Goal: Feedback & Contribution: Submit feedback/report problem

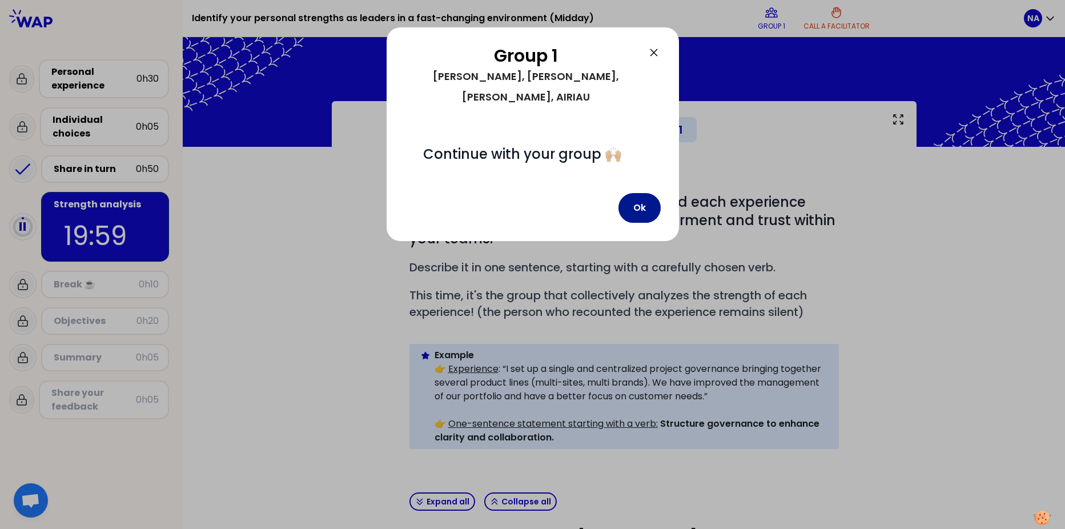
click at [646, 193] on button "Ok" at bounding box center [640, 208] width 42 height 30
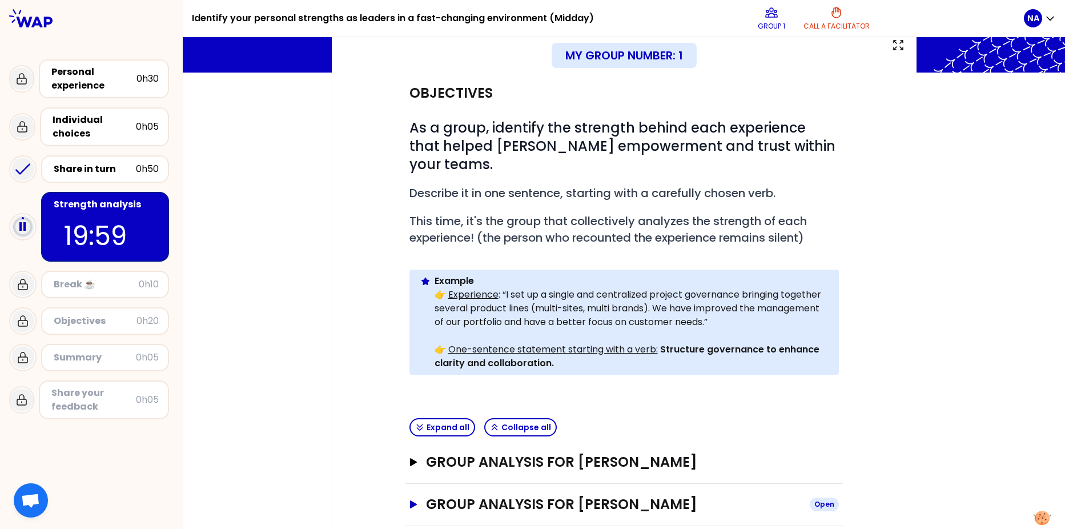
scroll to position [161, 0]
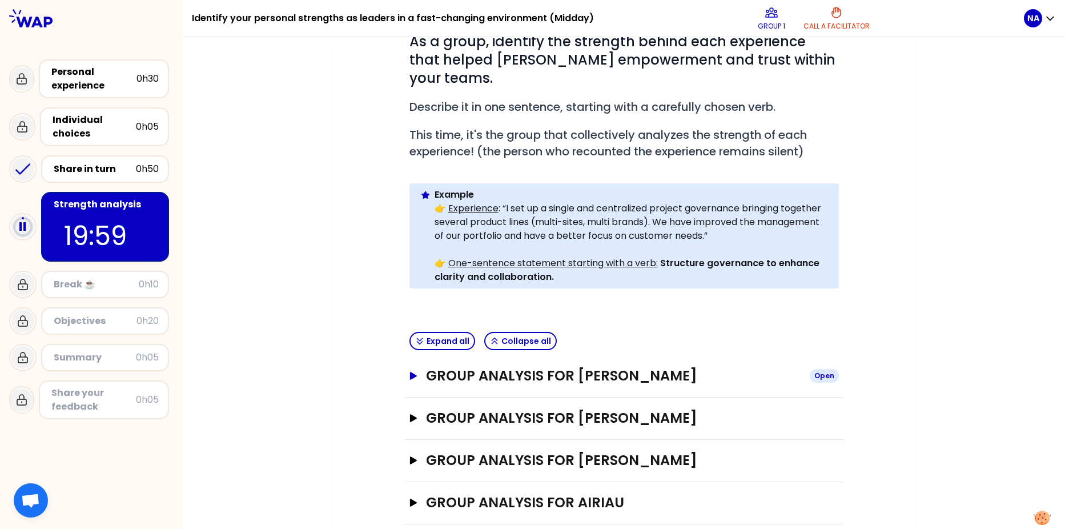
click at [410, 372] on icon "button" at bounding box center [413, 376] width 7 height 8
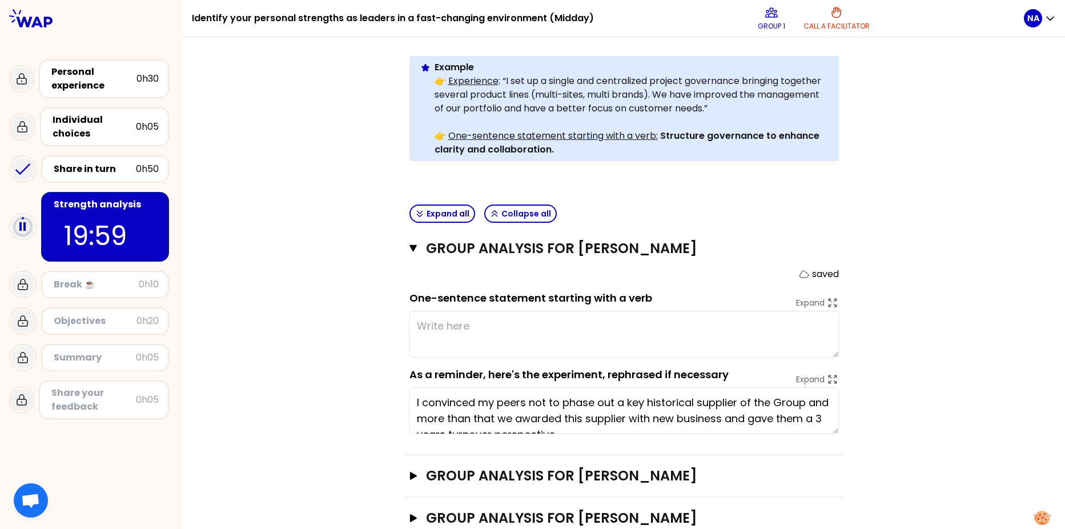
scroll to position [332, 0]
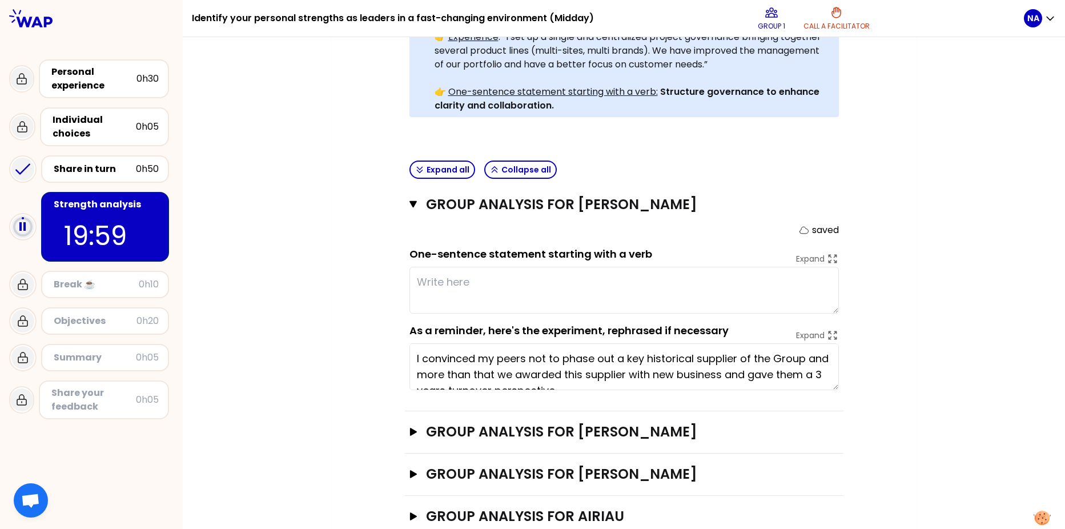
drag, startPoint x: 602, startPoint y: 353, endPoint x: 615, endPoint y: 353, distance: 13.1
click at [602, 353] on textarea "I convinced my peers not to phase out a key historical supplier of the Group an…" at bounding box center [625, 366] width 430 height 47
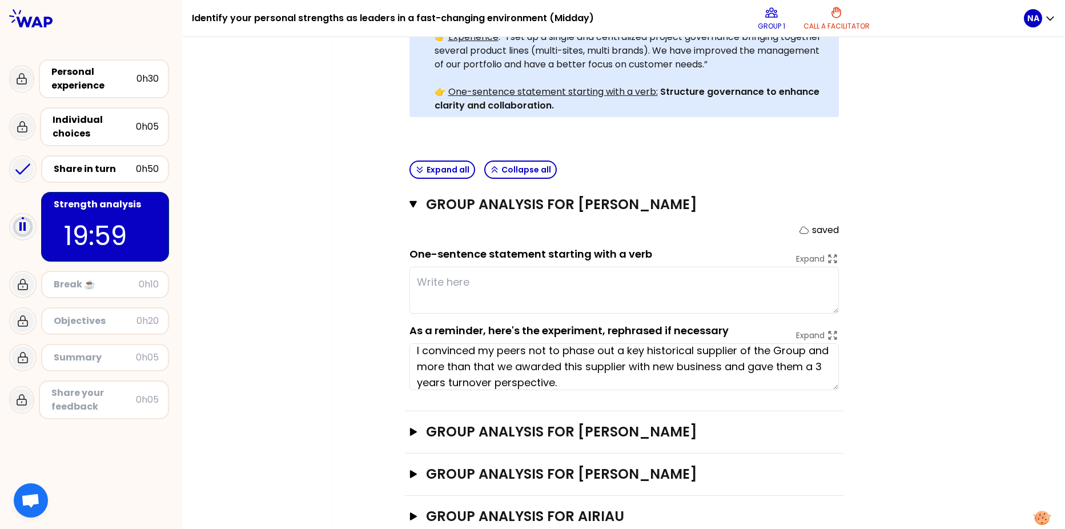
scroll to position [7, 0]
click at [436, 267] on textarea at bounding box center [625, 290] width 430 height 47
type textarea "Convince with data driven and structured, defend its conviction"
click at [410, 428] on icon "button" at bounding box center [413, 432] width 7 height 8
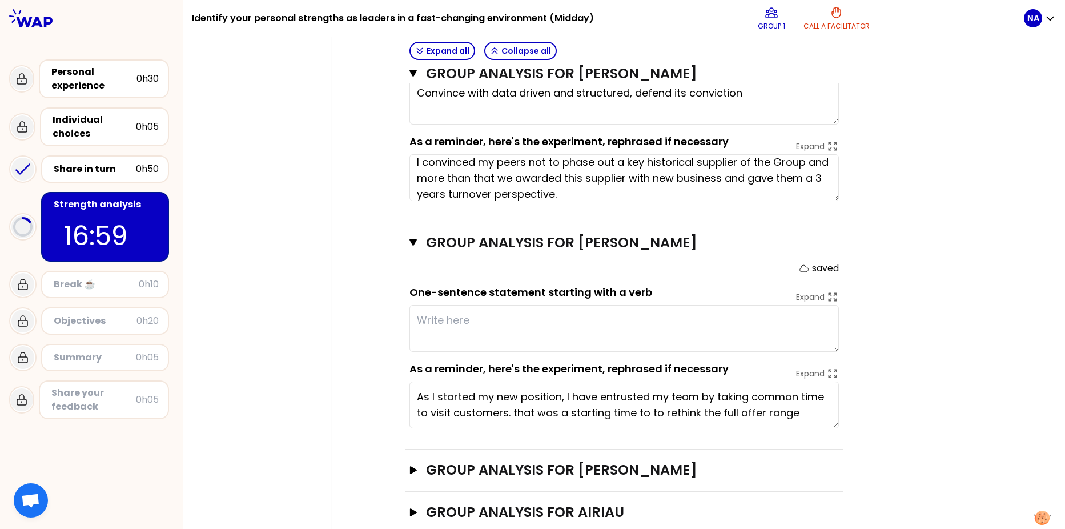
scroll to position [531, 0]
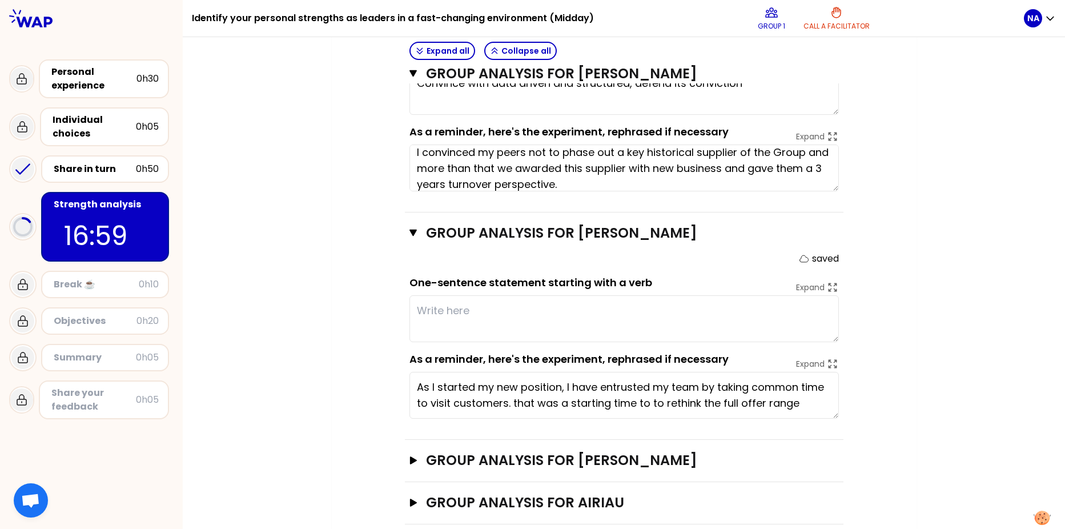
click at [488, 297] on textarea at bounding box center [625, 318] width 430 height 47
click at [438, 295] on textarea "Undestand the stakes" at bounding box center [625, 318] width 430 height 47
click at [544, 295] on textarea "Understand the stakes" at bounding box center [625, 318] width 430 height 47
drag, startPoint x: 528, startPoint y: 294, endPoint x: 534, endPoint y: 297, distance: 6.2
click at [528, 295] on textarea "Understand the stakes, think out of the box" at bounding box center [625, 318] width 430 height 47
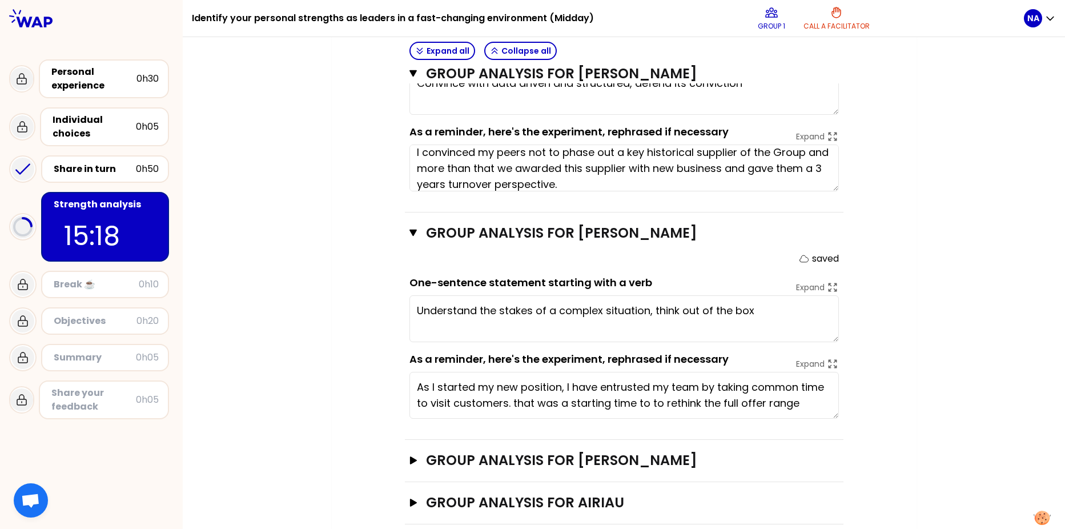
click at [753, 295] on textarea "Understand the stakes of a complex situation, think out of the box" at bounding box center [625, 318] width 430 height 47
type textarea "Understand the stakes of a complex situation, think out of the box, onboard eve…"
click at [410, 224] on button "Group analysis for [PERSON_NAME] Close" at bounding box center [625, 233] width 430 height 18
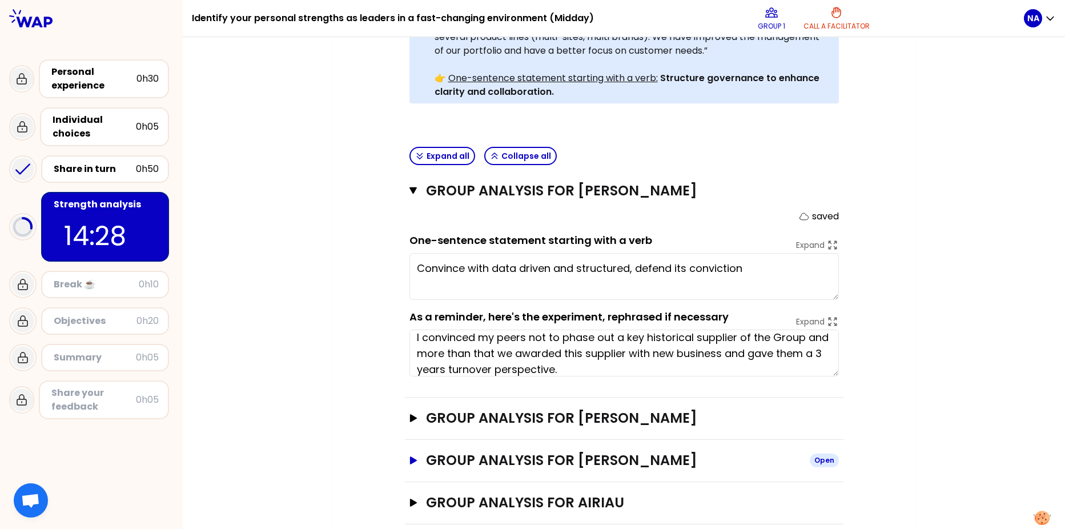
click at [408, 456] on icon "button" at bounding box center [412, 460] width 9 height 8
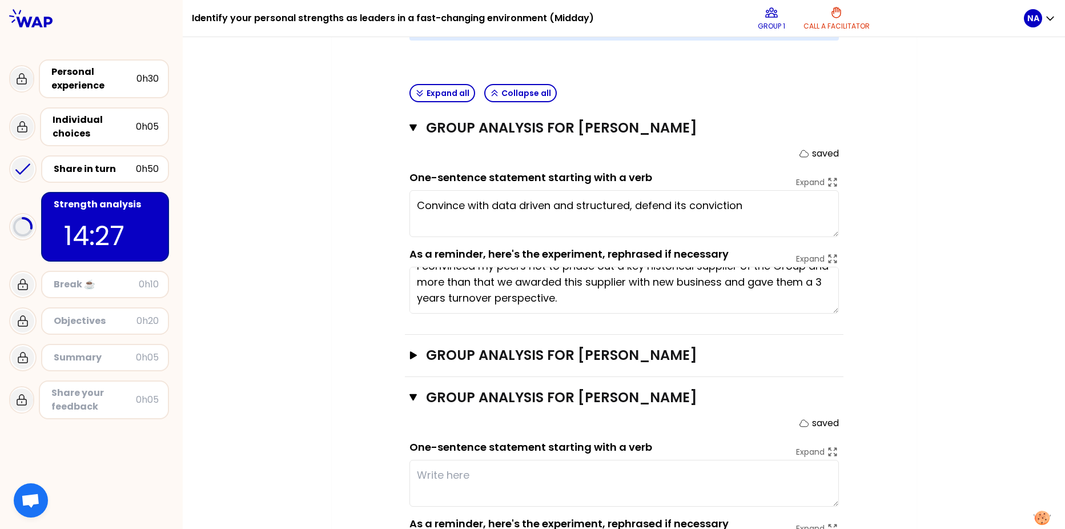
scroll to position [517, 0]
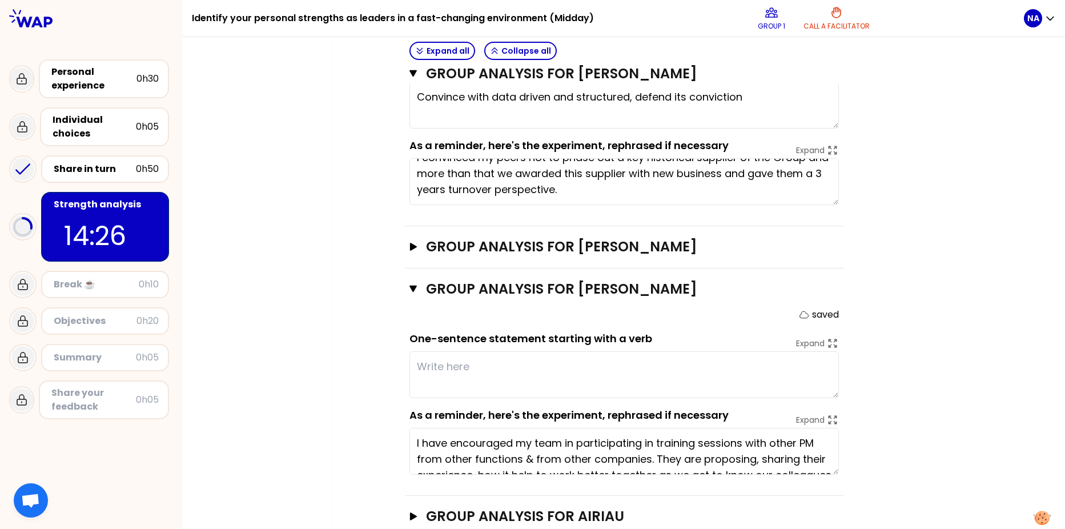
drag, startPoint x: 480, startPoint y: 346, endPoint x: 449, endPoint y: 370, distance: 39.2
click at [480, 351] on textarea at bounding box center [625, 374] width 430 height 47
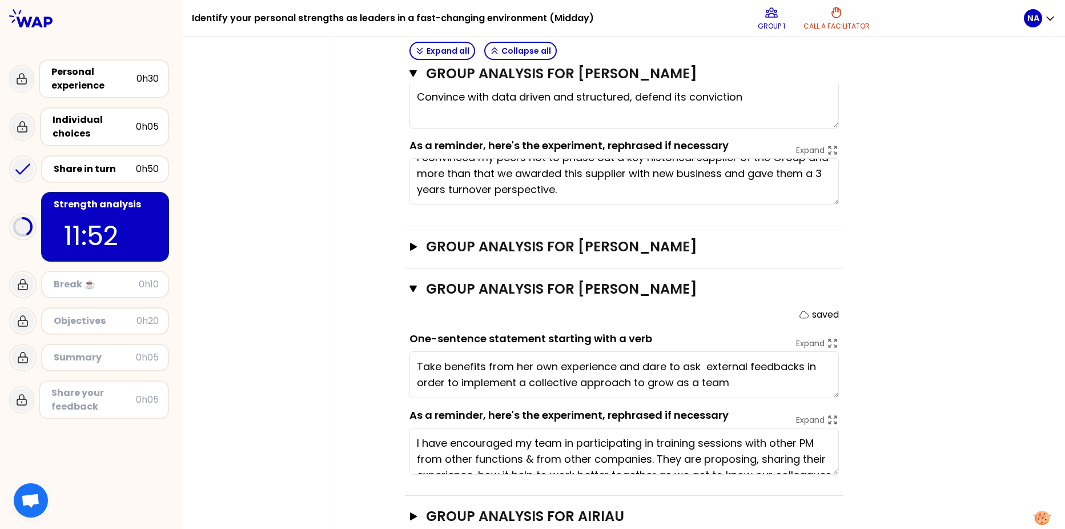
type textarea "Take benefits from her own experience and dare to ask for external feedbacks in…"
click at [410, 286] on icon "button" at bounding box center [414, 289] width 8 height 7
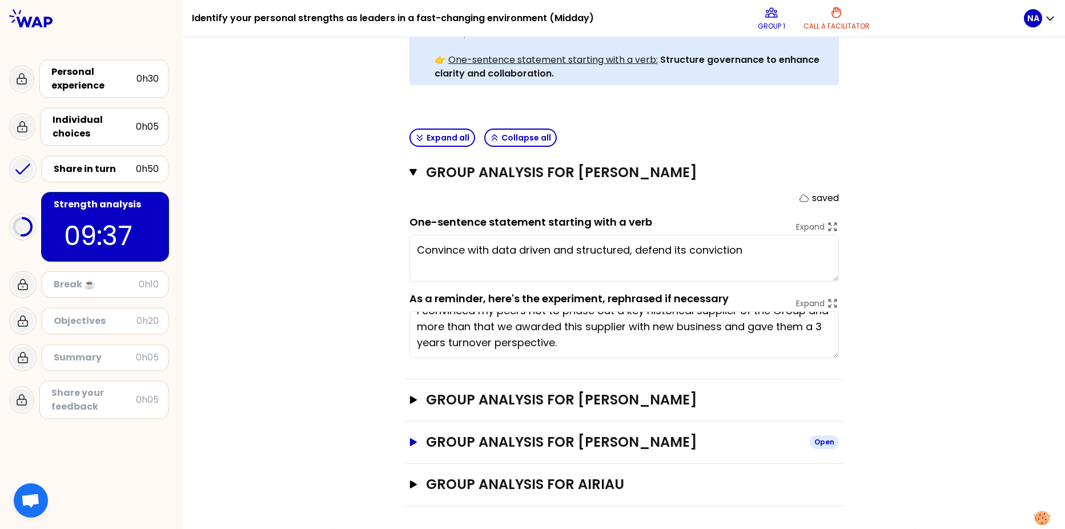
scroll to position [346, 0]
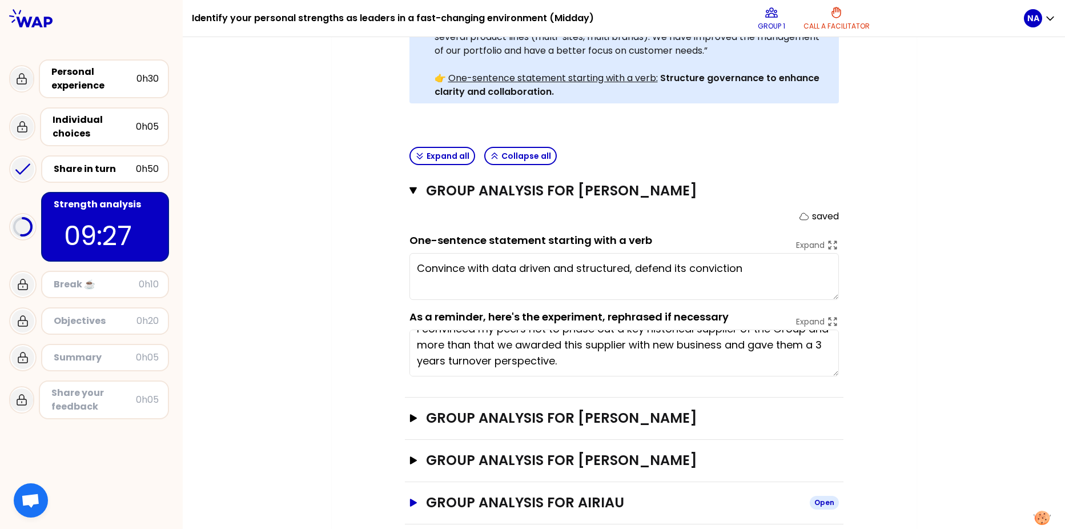
click at [410, 499] on icon "button" at bounding box center [413, 503] width 7 height 8
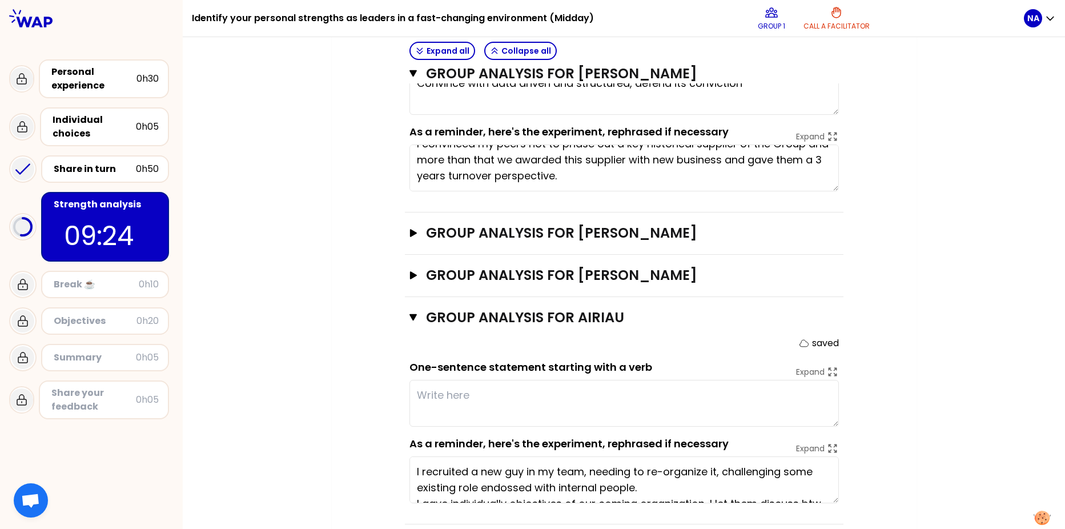
click at [431, 384] on textarea at bounding box center [625, 403] width 430 height 47
click at [514, 380] on textarea "Believe in the team, collective" at bounding box center [625, 403] width 430 height 47
click at [610, 380] on textarea "Believe in the team, in the collective" at bounding box center [625, 403] width 430 height 47
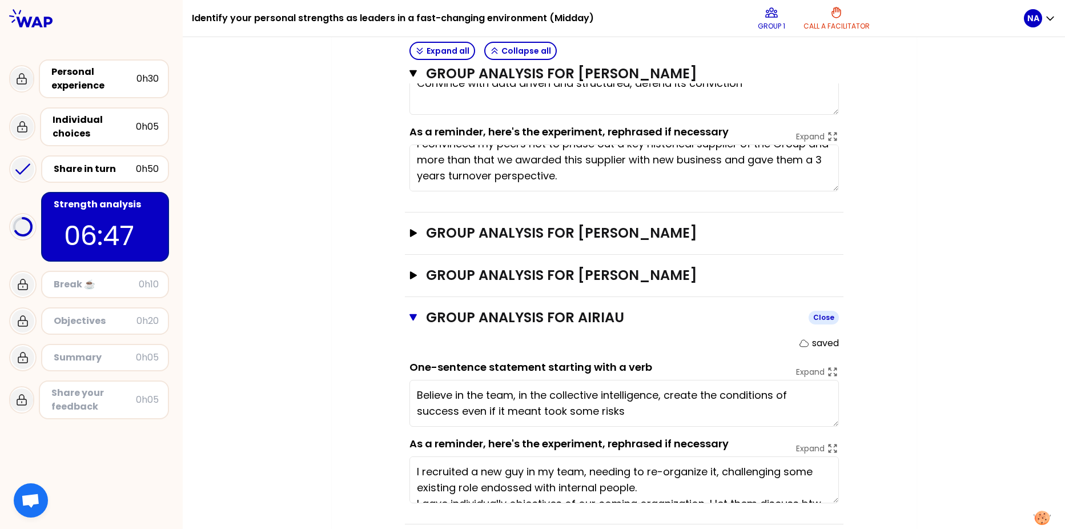
type textarea "Believe in the team, in the collective intelligence, create the conditions of s…"
click at [410, 314] on icon "button" at bounding box center [414, 317] width 8 height 7
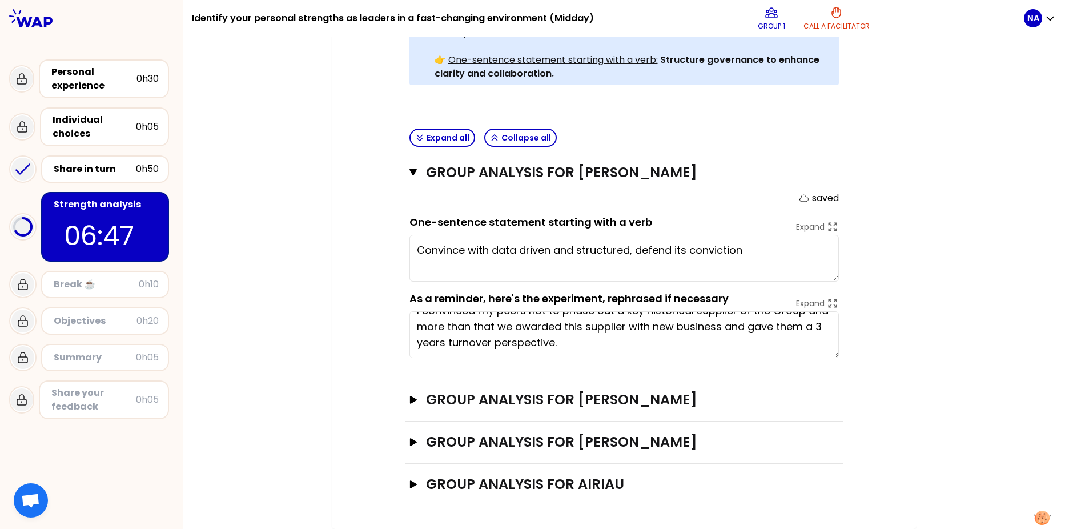
scroll to position [346, 0]
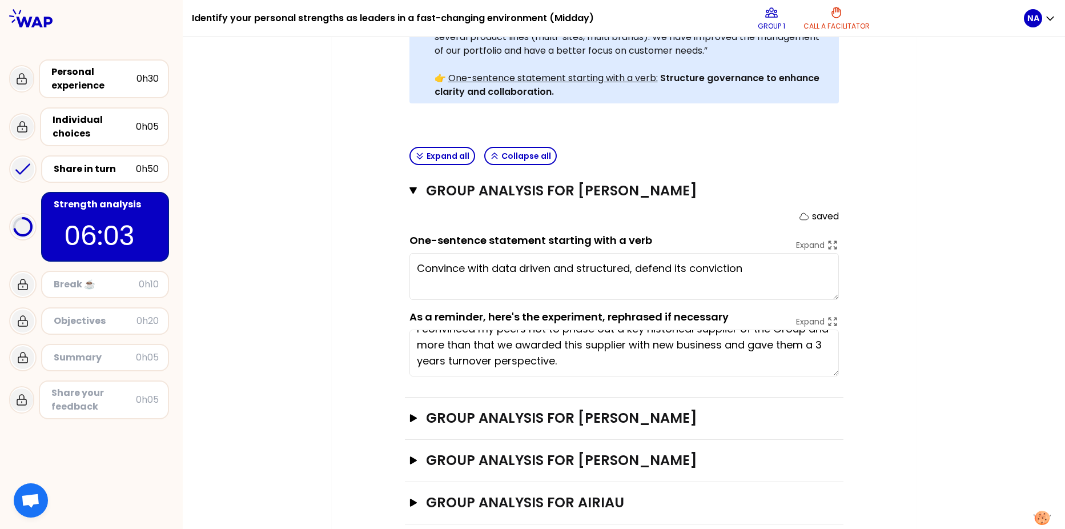
drag, startPoint x: 410, startPoint y: 171, endPoint x: 372, endPoint y: 195, distance: 44.4
click at [410, 187] on icon "button" at bounding box center [414, 190] width 8 height 7
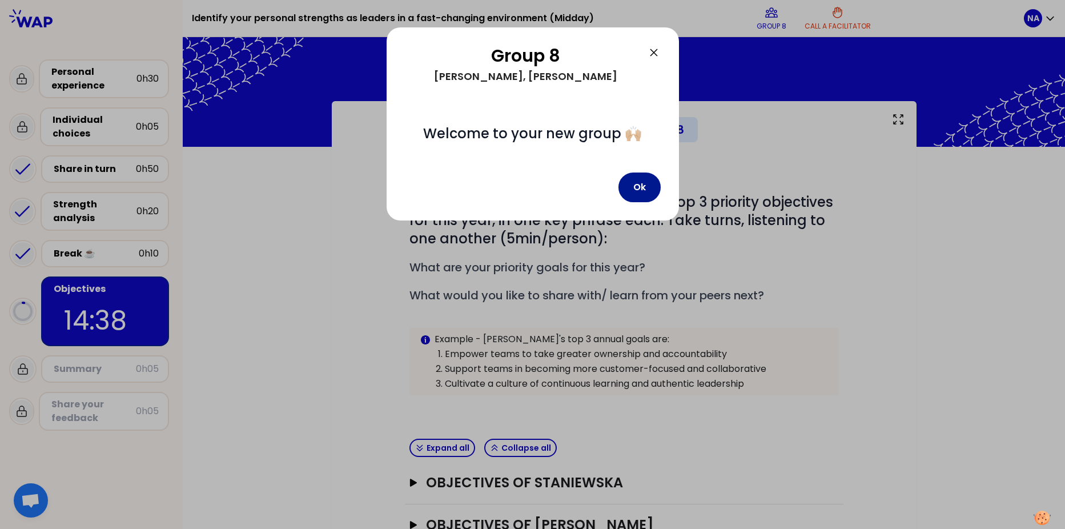
click at [634, 187] on button "Ok" at bounding box center [640, 188] width 42 height 30
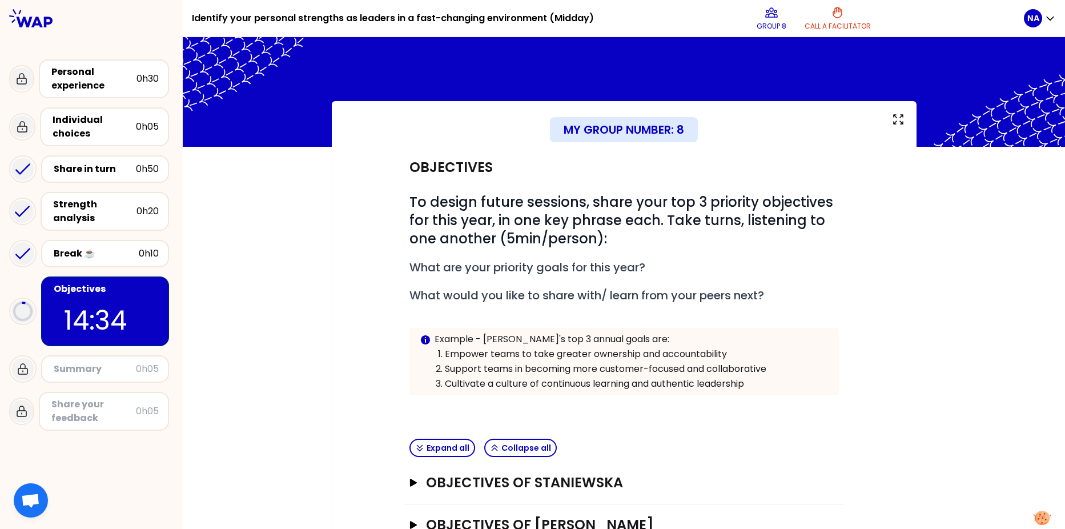
scroll to position [83, 0]
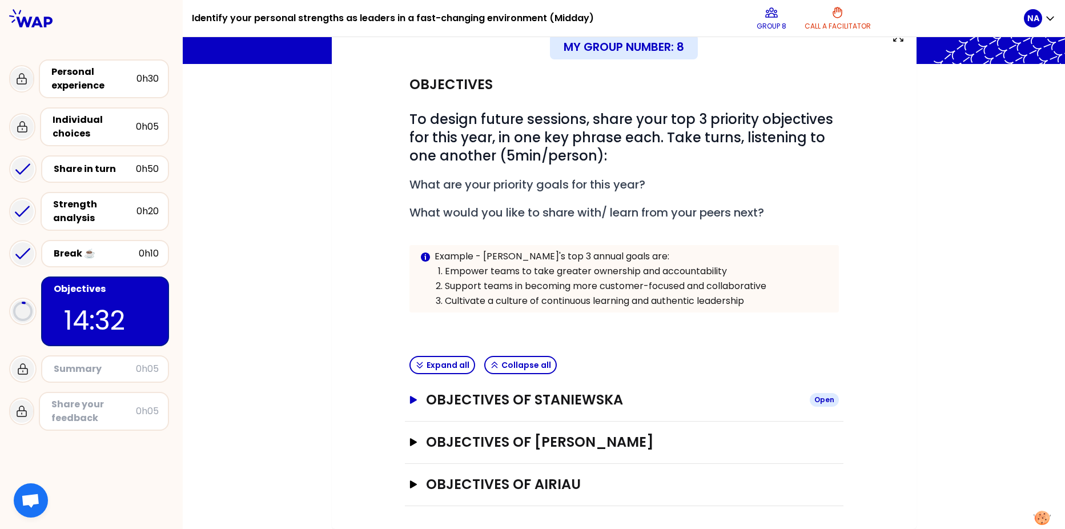
click at [410, 399] on icon "button" at bounding box center [413, 400] width 7 height 8
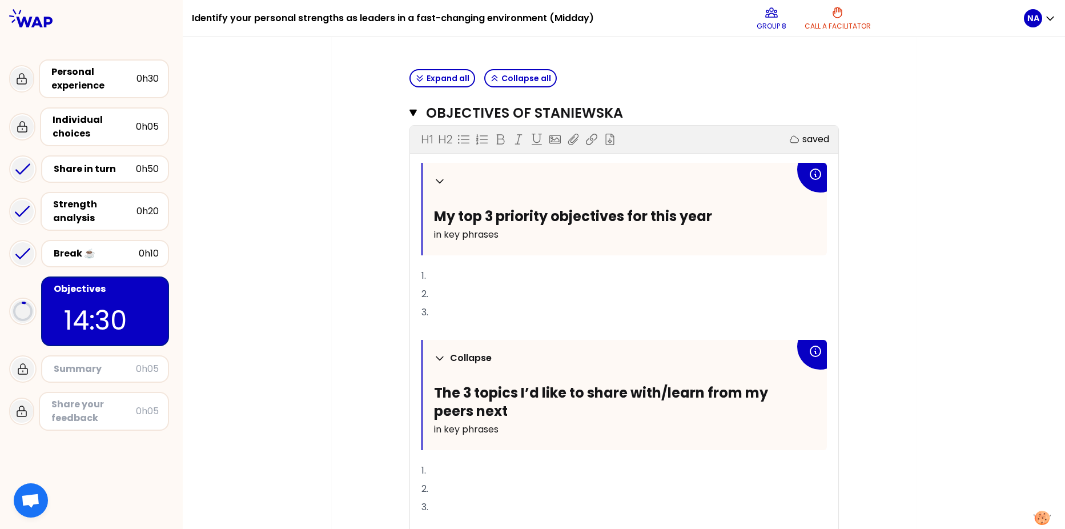
scroll to position [426, 0]
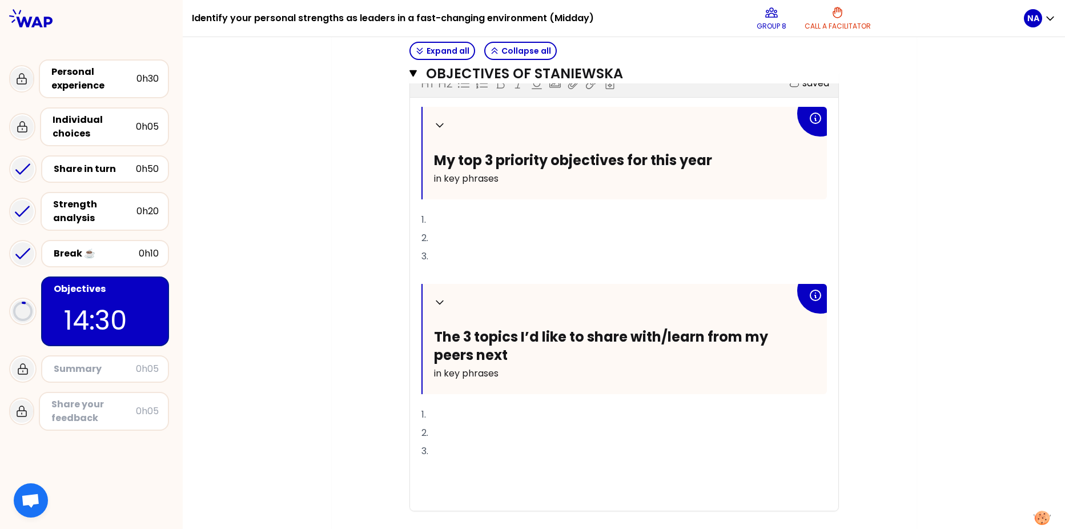
click at [453, 215] on p "1." at bounding box center [625, 220] width 406 height 18
click at [444, 238] on p "2." at bounding box center [625, 238] width 406 height 18
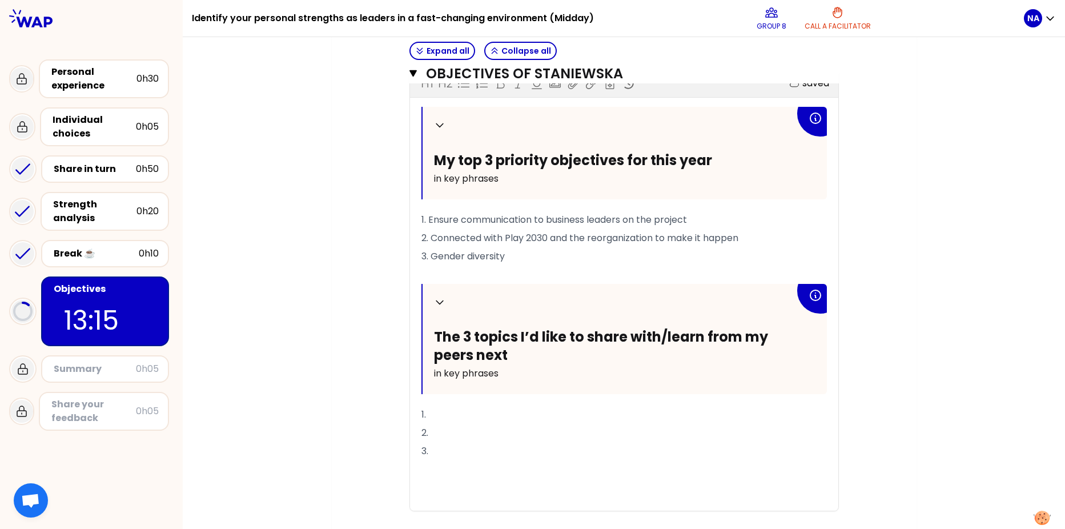
click at [434, 256] on span "3. Gender diversity" at bounding box center [463, 256] width 83 height 13
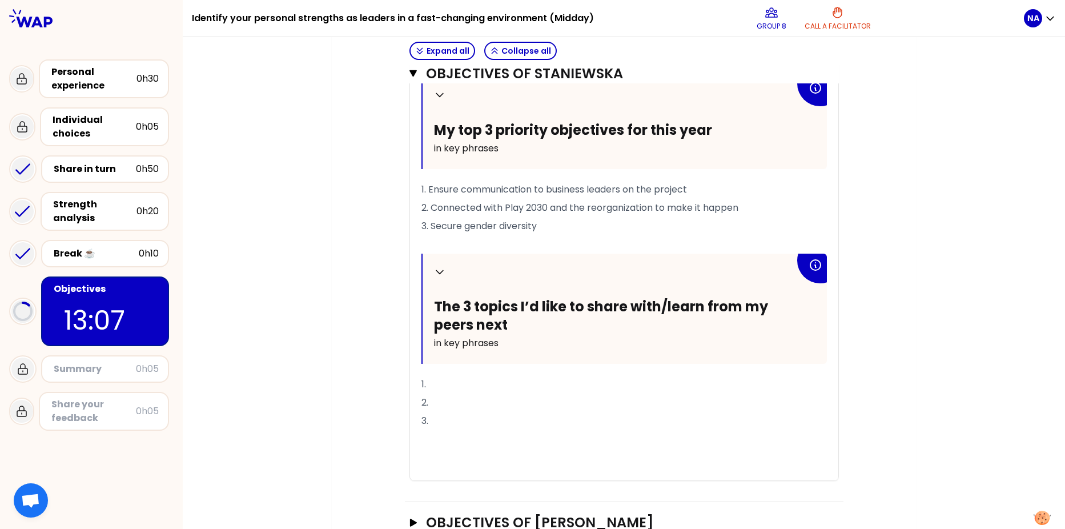
scroll to position [483, 0]
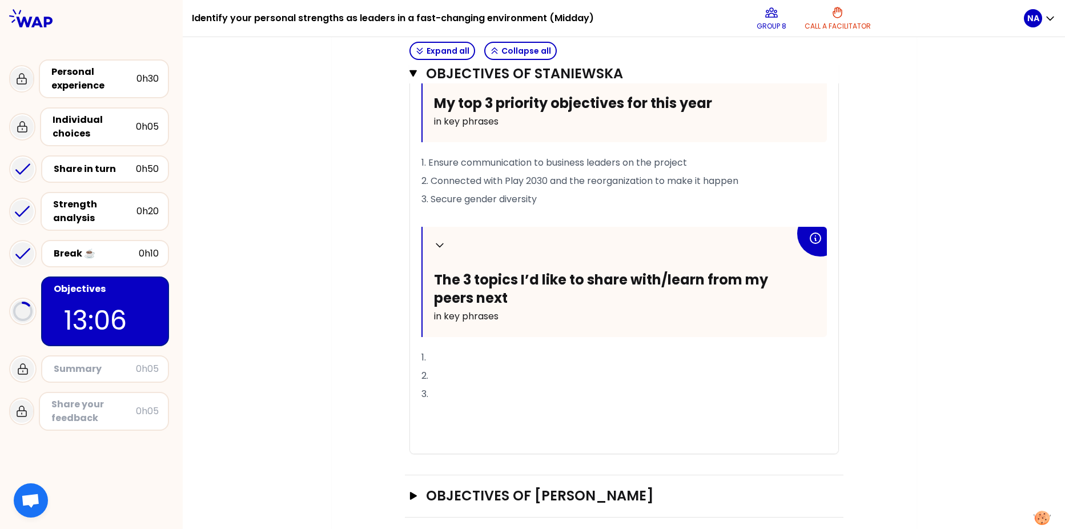
click at [476, 390] on p "3." at bounding box center [625, 394] width 406 height 18
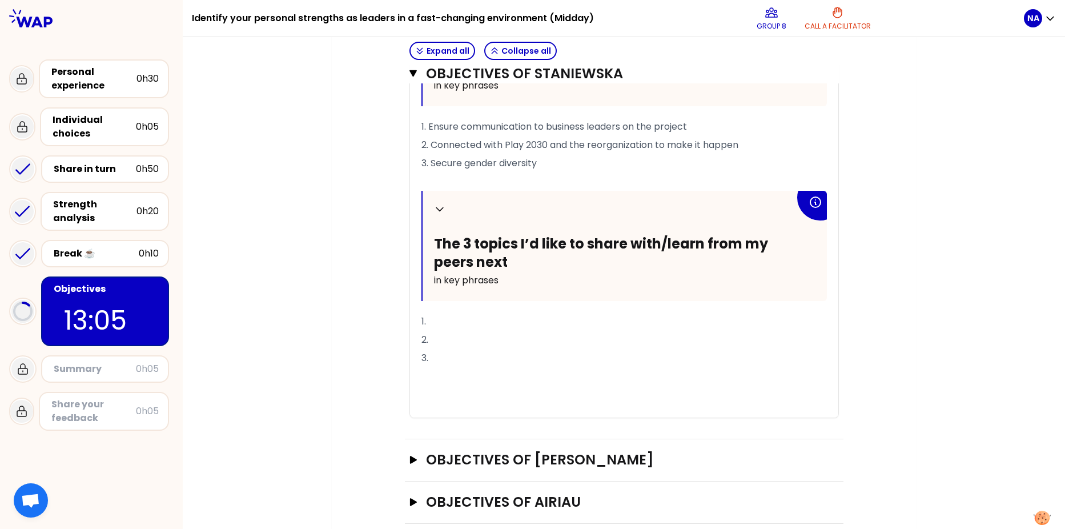
scroll to position [536, 0]
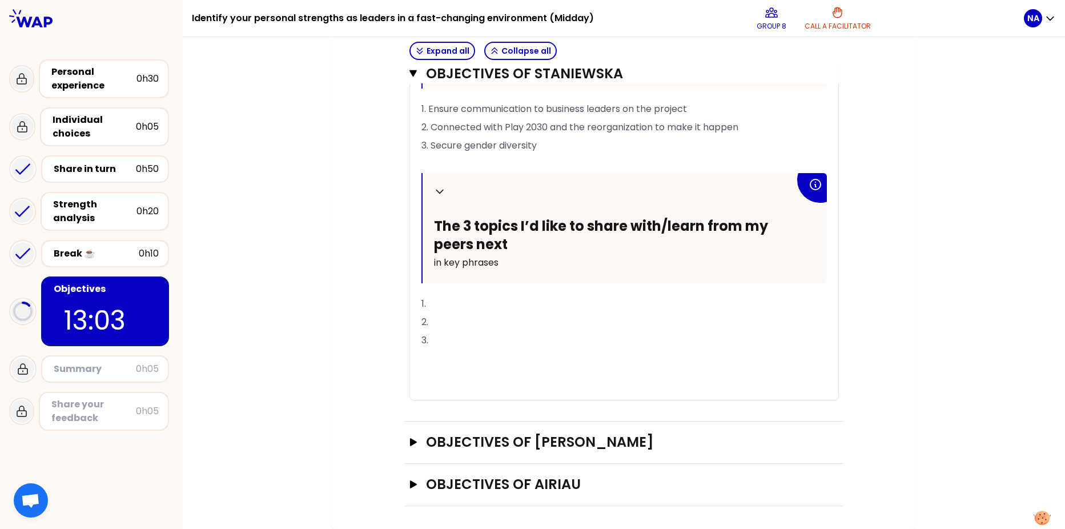
drag, startPoint x: 440, startPoint y: 303, endPoint x: 471, endPoint y: 318, distance: 34.5
click at [440, 302] on p "1." at bounding box center [625, 304] width 406 height 18
click at [463, 307] on p "1." at bounding box center [625, 304] width 406 height 18
click at [410, 73] on icon "button" at bounding box center [414, 73] width 8 height 9
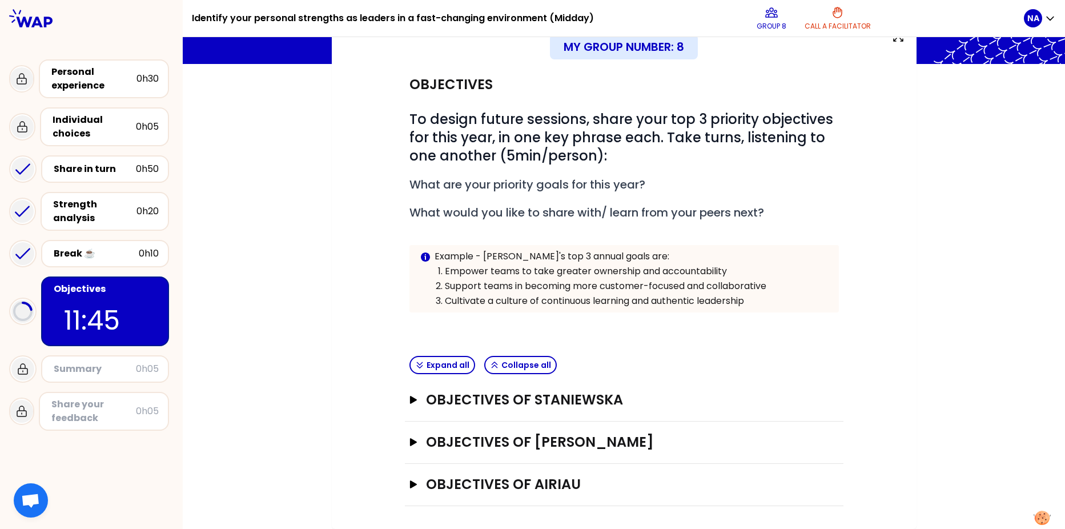
drag, startPoint x: 409, startPoint y: 444, endPoint x: 405, endPoint y: 426, distance: 18.7
click at [410, 444] on icon "button" at bounding box center [413, 442] width 7 height 8
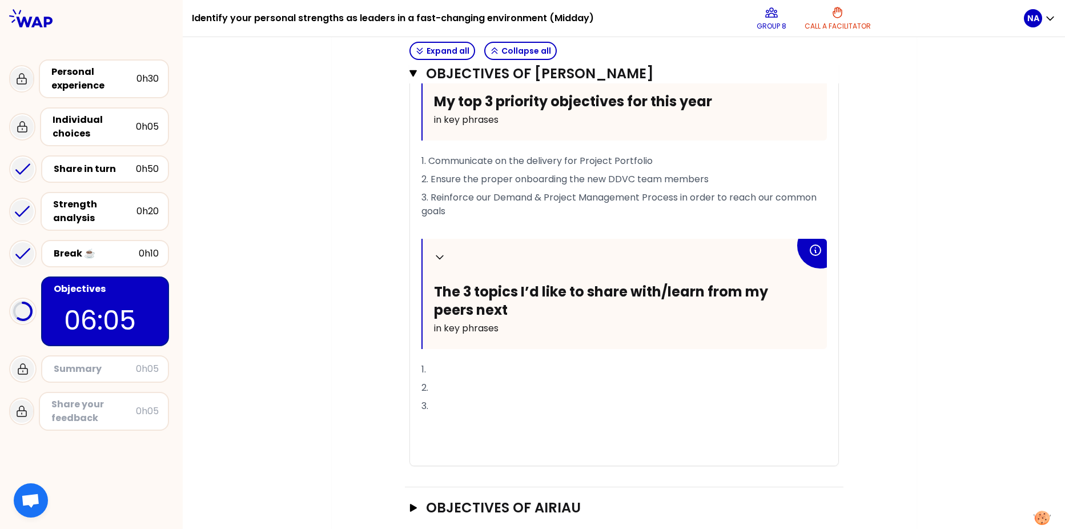
scroll to position [550, 0]
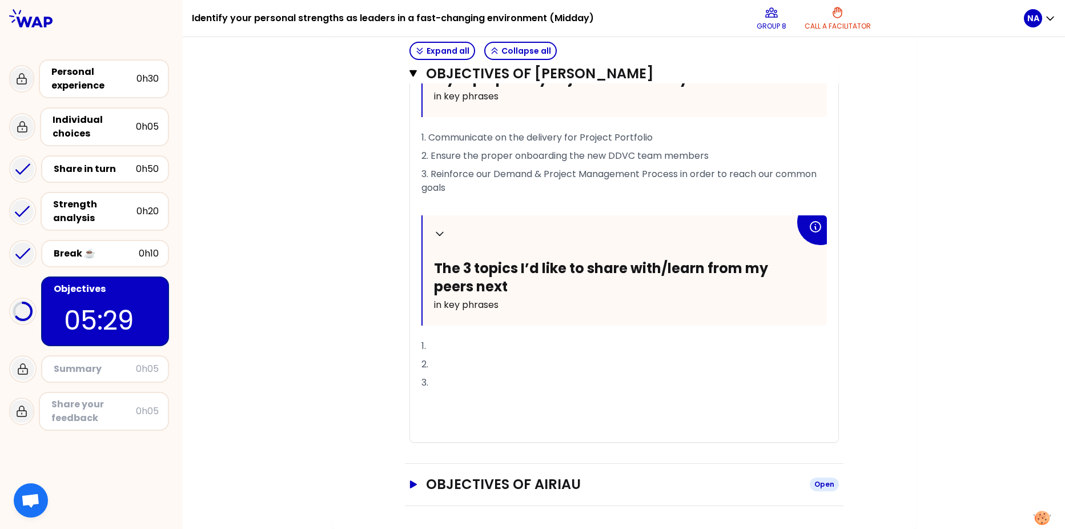
click at [411, 485] on icon "button" at bounding box center [413, 484] width 7 height 8
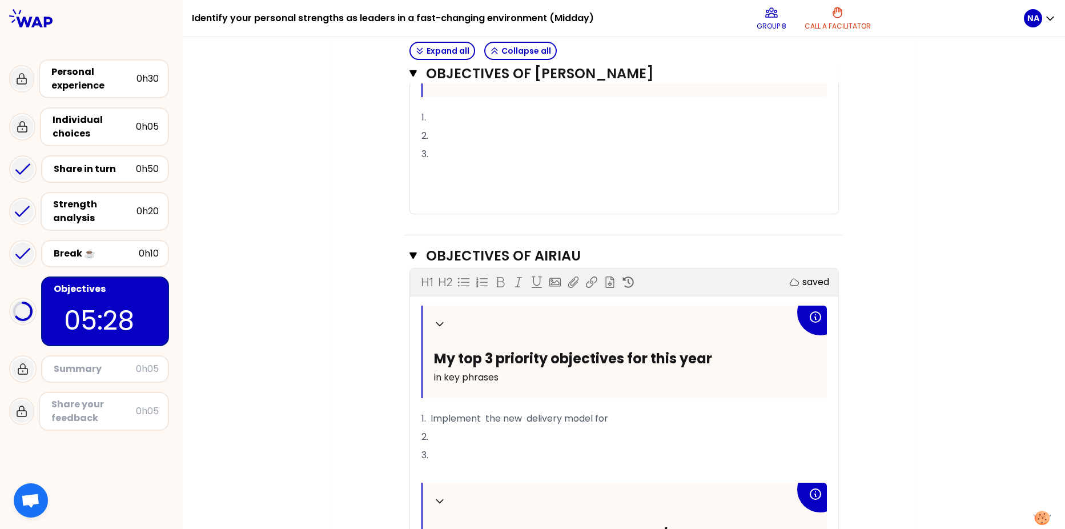
scroll to position [1004, 0]
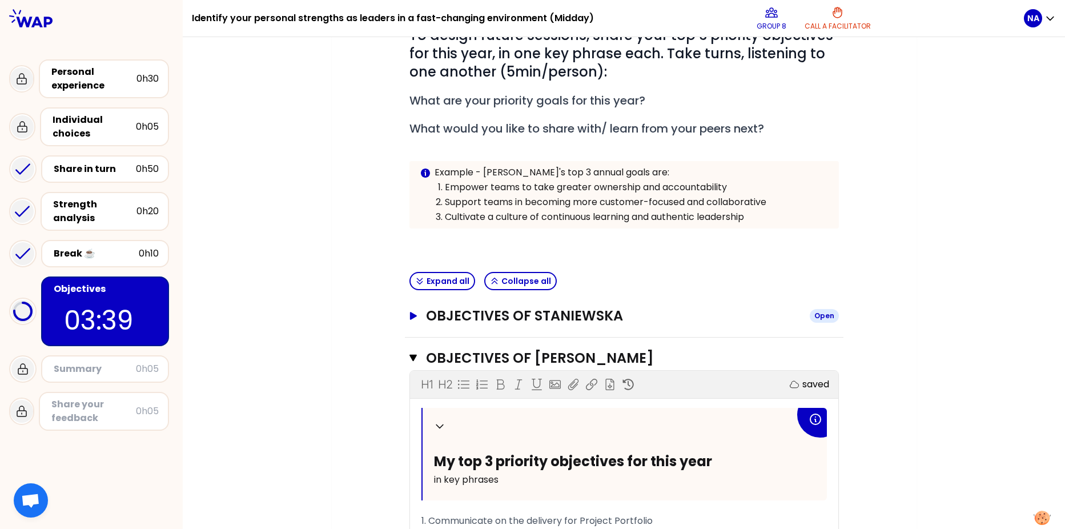
scroll to position [147, 0]
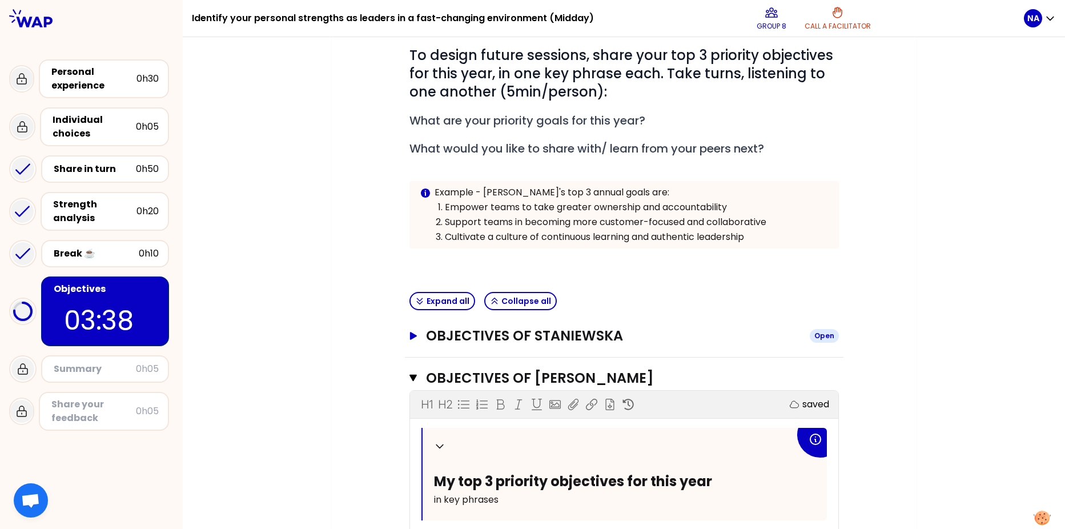
click at [411, 338] on icon "button" at bounding box center [412, 336] width 9 height 8
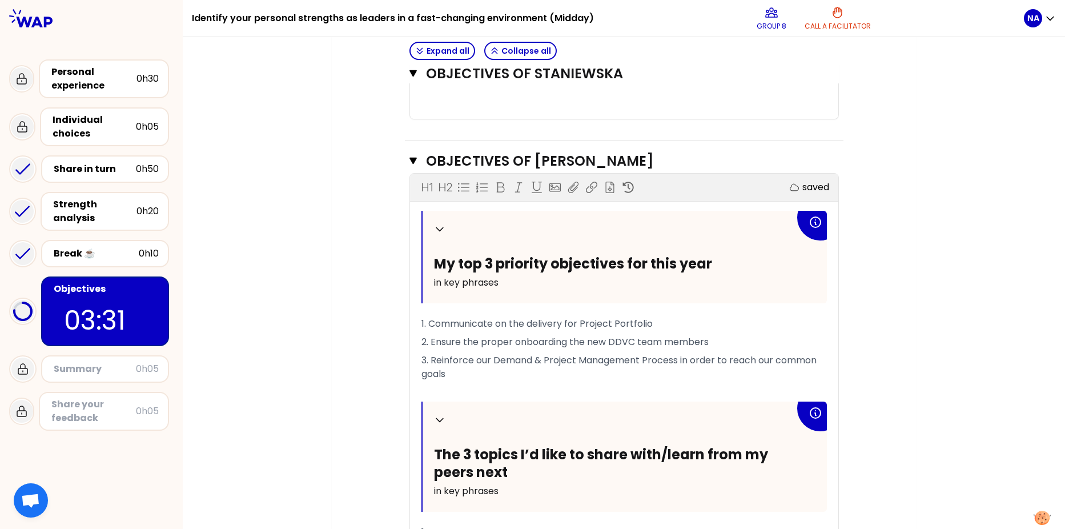
scroll to position [832, 0]
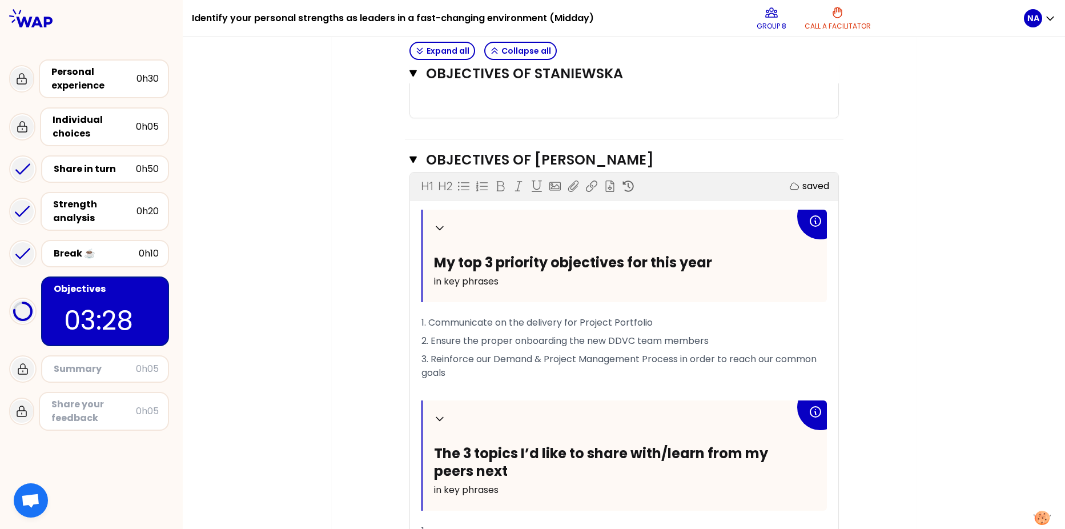
click at [575, 320] on span "1. Communicate on the delivery for Project Portfolio" at bounding box center [537, 322] width 231 height 13
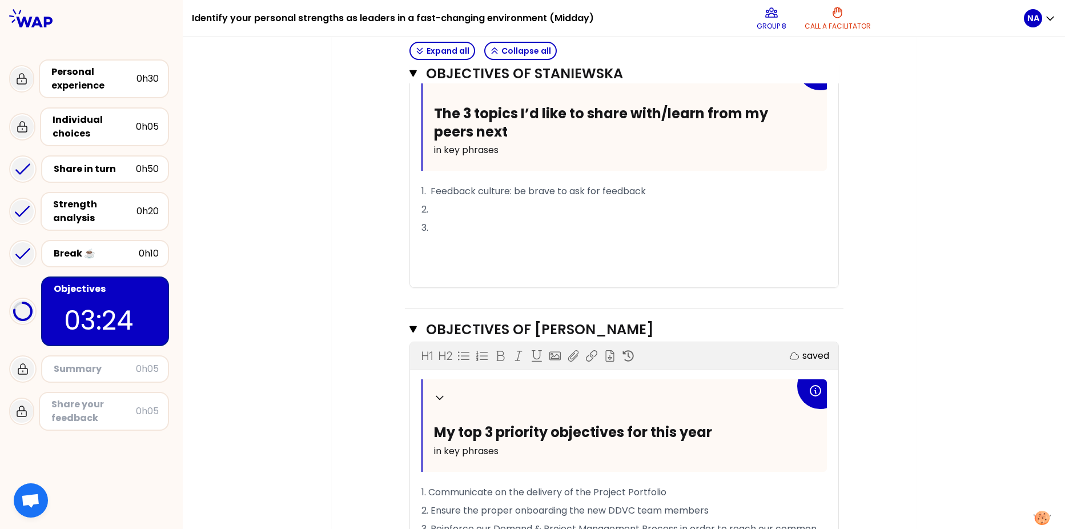
scroll to position [661, 0]
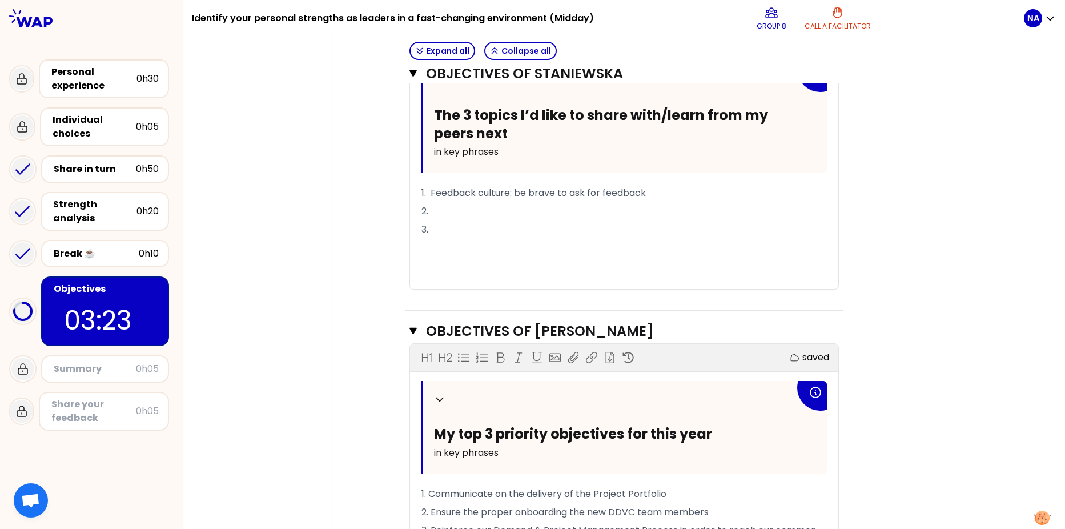
click at [534, 226] on p "3." at bounding box center [625, 230] width 406 height 18
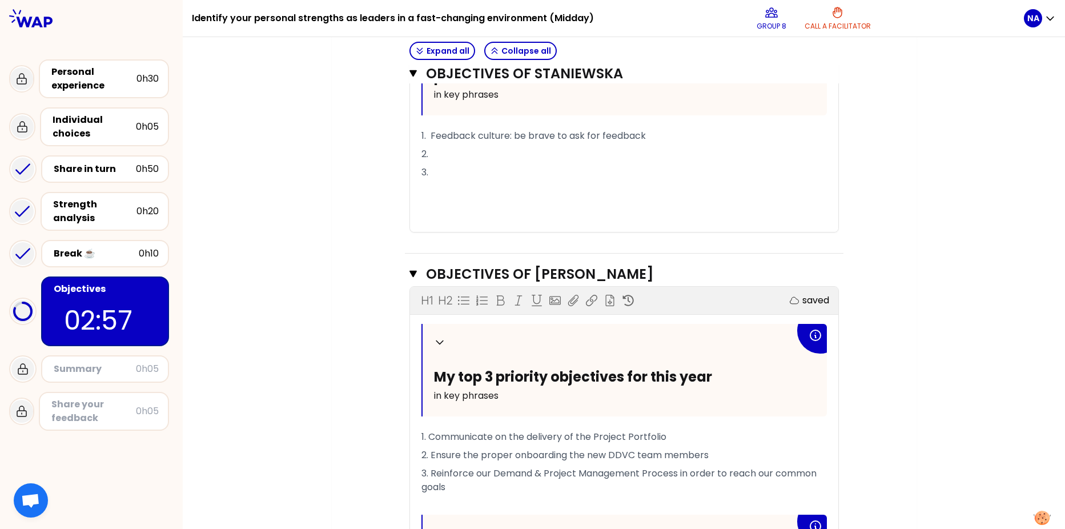
click at [899, 185] on div "My group number: 8 Objectives # To design future sessions, share your top 3 pri…" at bounding box center [624, 332] width 585 height 1898
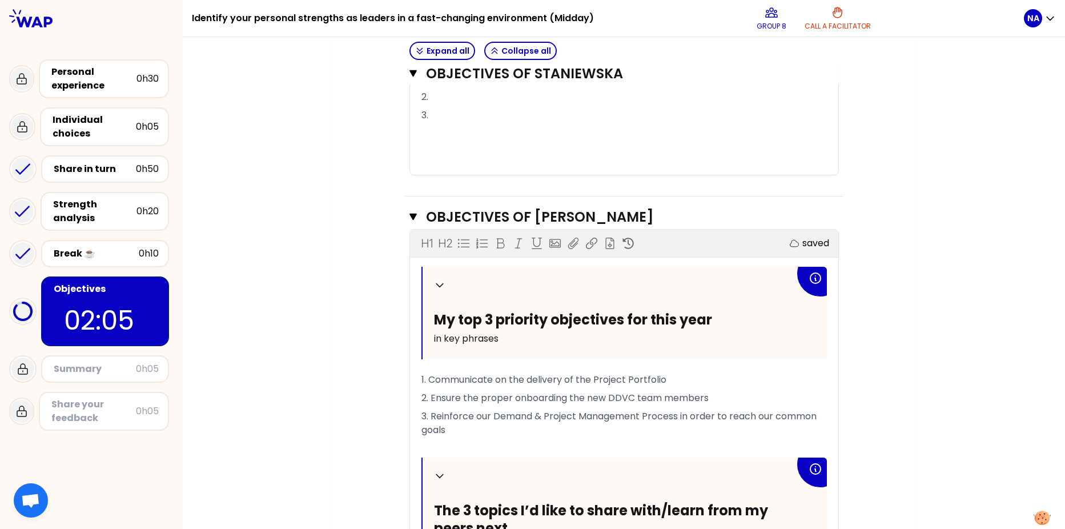
scroll to position [889, 0]
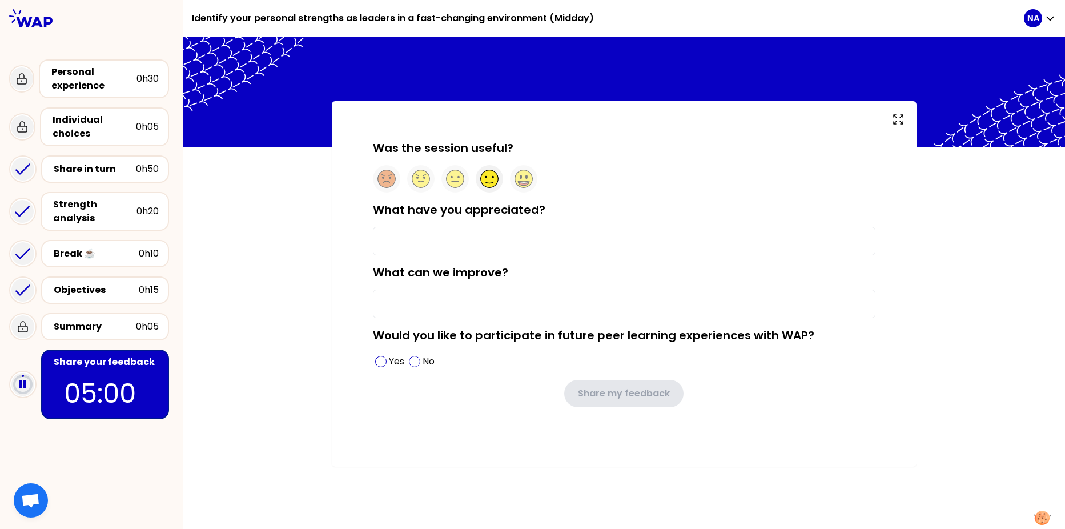
click at [488, 178] on circle at bounding box center [489, 179] width 18 height 18
click at [413, 248] on input "What have you appreciated?" at bounding box center [624, 241] width 503 height 29
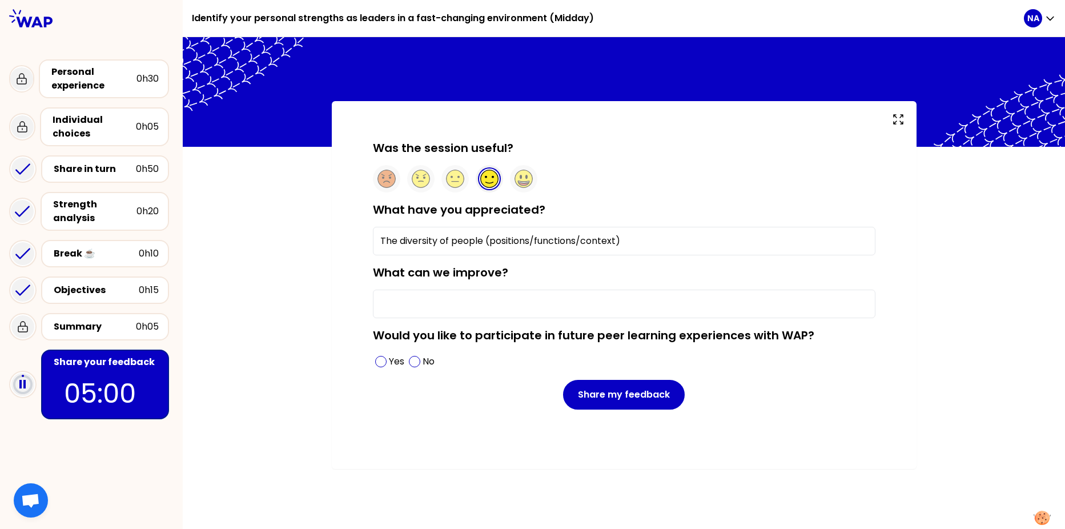
type input "The diversity of people (positions/functions/context)"
click at [419, 302] on input "What can we improve?" at bounding box center [624, 304] width 503 height 29
click at [379, 363] on span at bounding box center [380, 361] width 11 height 11
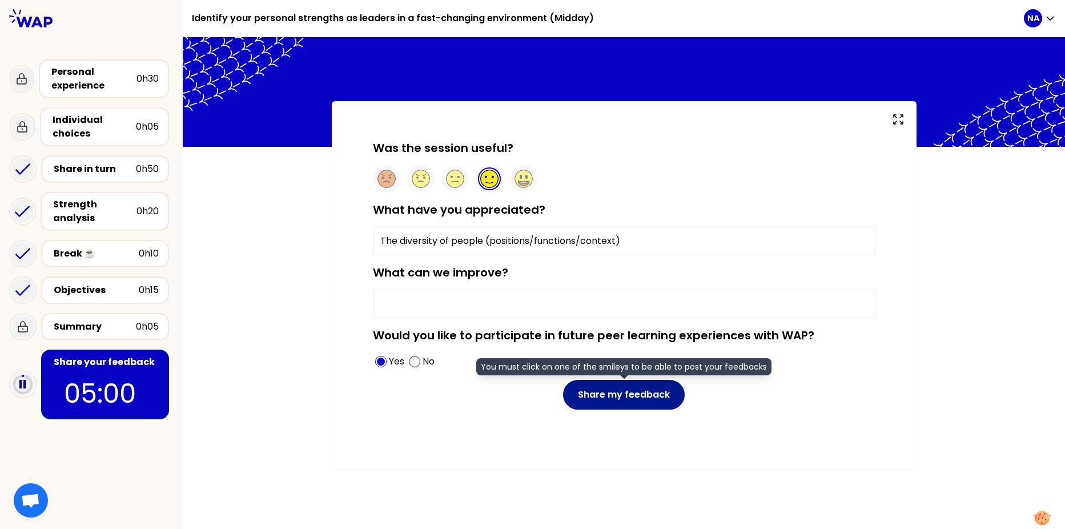
click at [637, 396] on button "Share my feedback" at bounding box center [624, 395] width 122 height 30
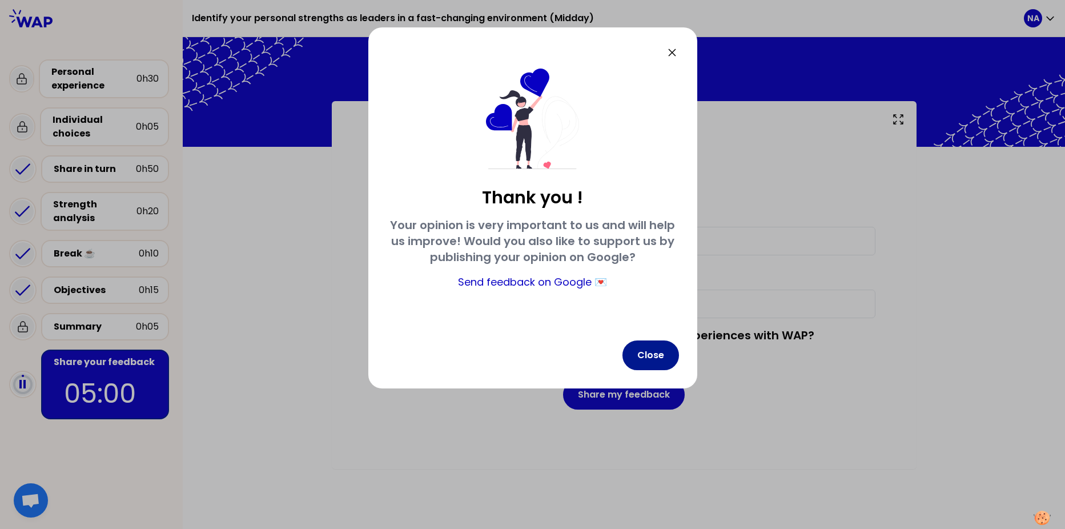
click at [655, 353] on button "Close" at bounding box center [651, 355] width 57 height 30
